Goal: Information Seeking & Learning: Learn about a topic

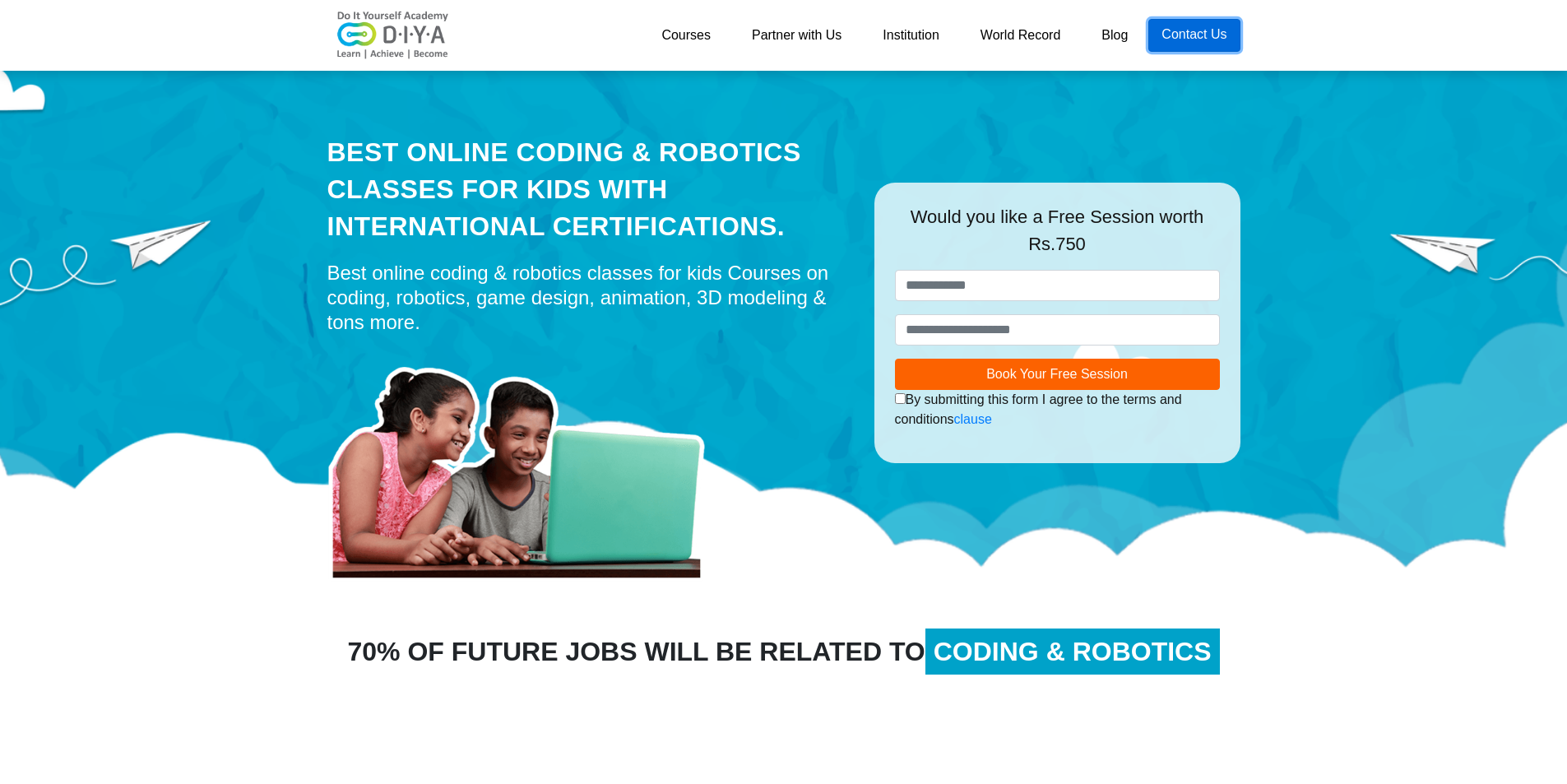
click at [1180, 51] on link "Contact Us" at bounding box center [1194, 35] width 91 height 33
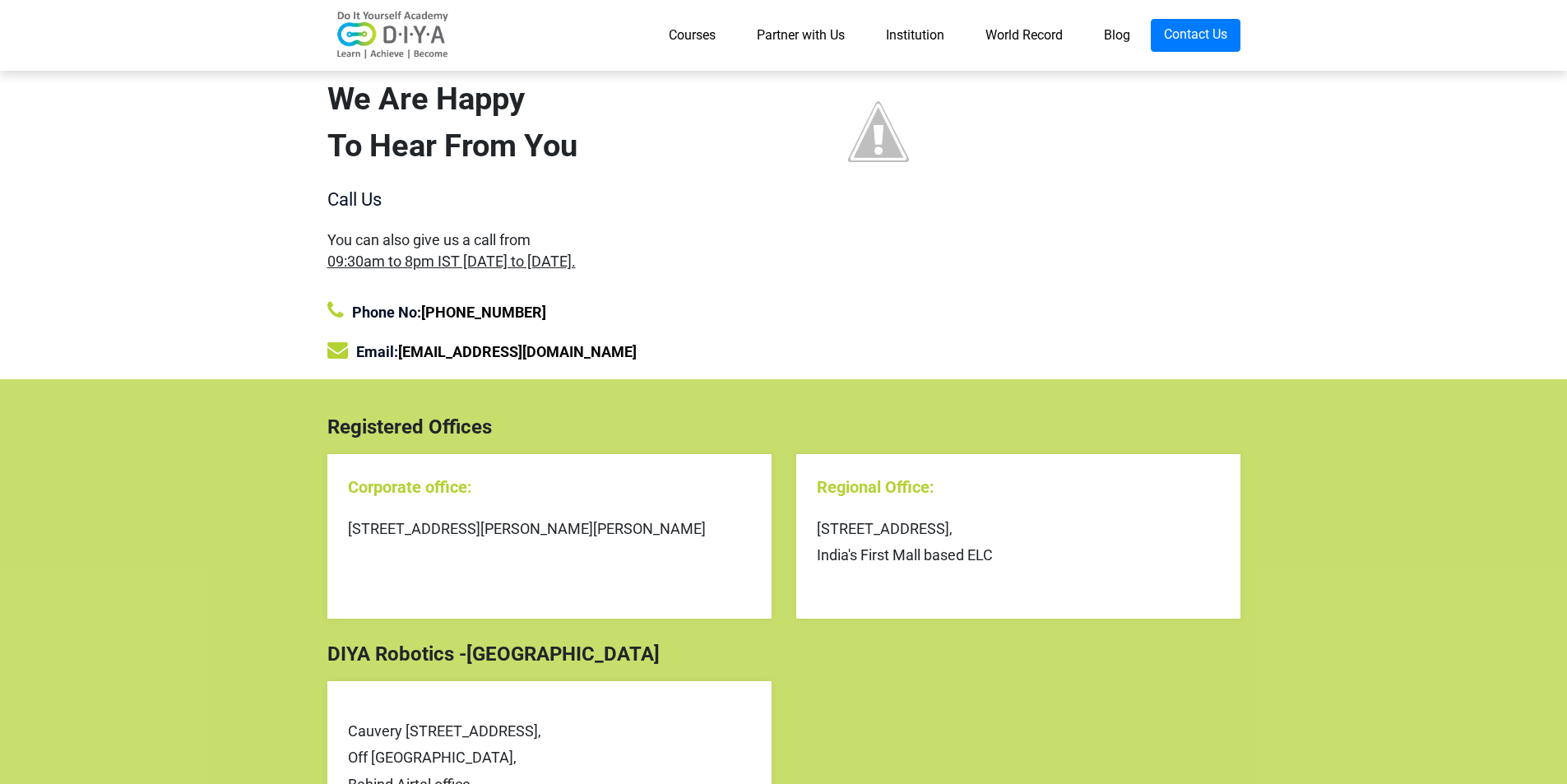
scroll to position [82, 0]
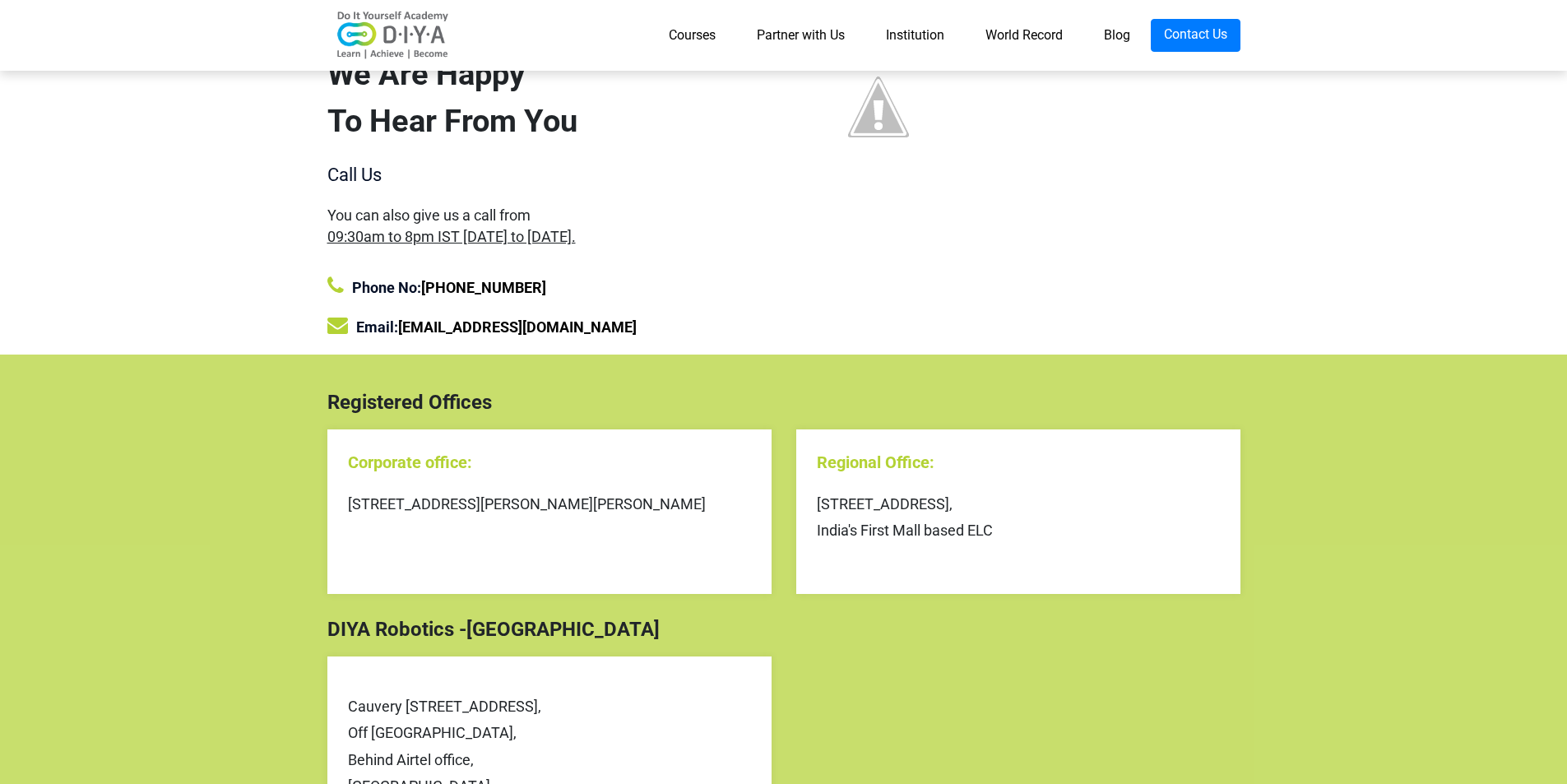
click at [699, 46] on link "Courses" at bounding box center [692, 35] width 88 height 33
